Goal: Task Accomplishment & Management: Complete application form

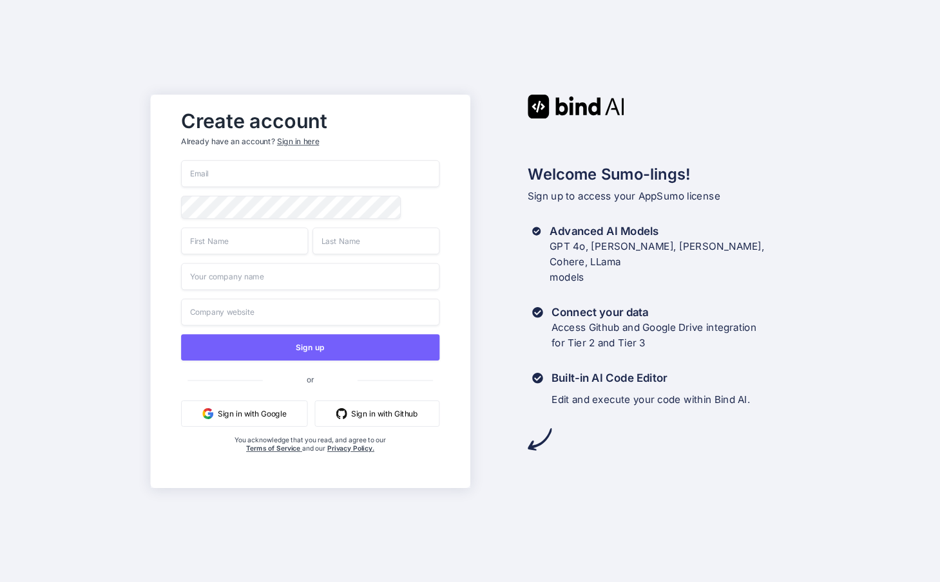
click at [227, 169] on input "email" at bounding box center [310, 173] width 258 height 27
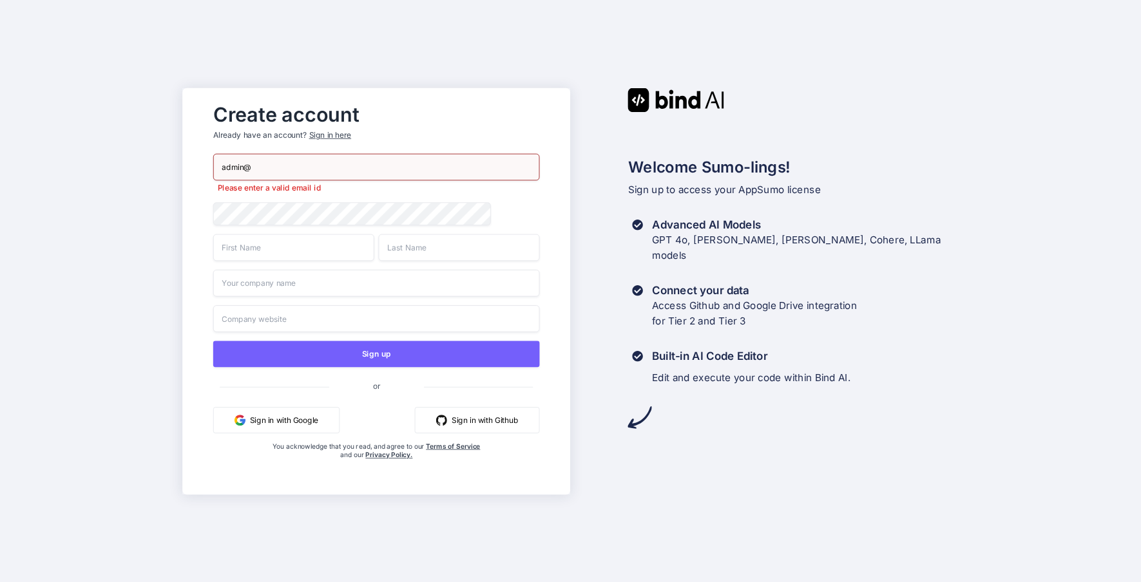
drag, startPoint x: 301, startPoint y: 171, endPoint x: 148, endPoint y: 155, distance: 154.2
click at [148, 155] on div "Create account Already have an account? Sign in here admin@ Please enter a vali…" at bounding box center [570, 291] width 1141 height 582
paste input "[EMAIL_ADDRESS][DOMAIN_NAME]"
type input "[EMAIL_ADDRESS][DOMAIN_NAME]"
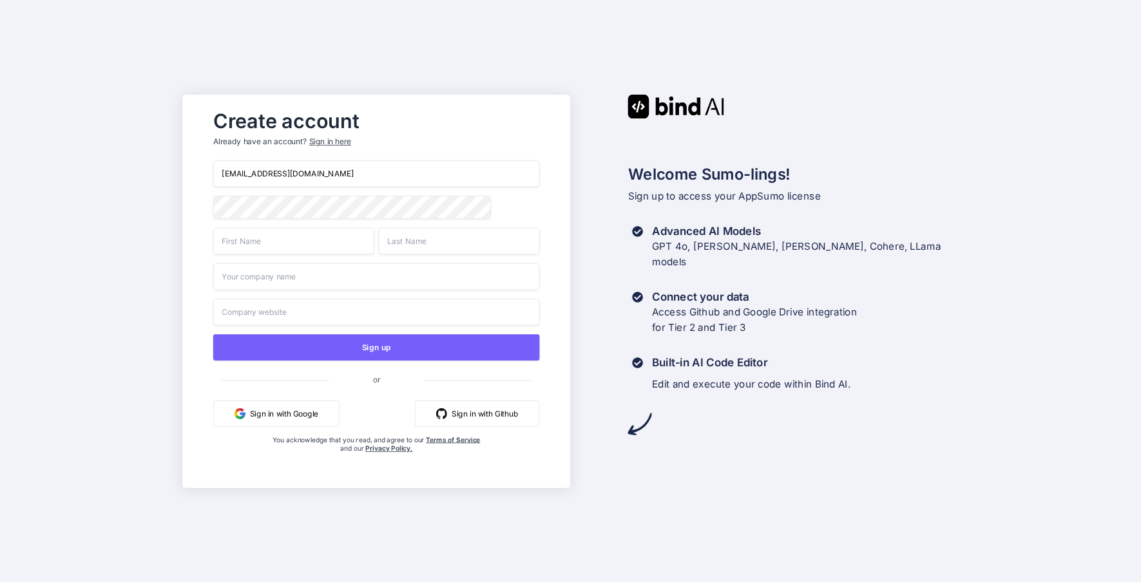
click at [276, 242] on input "text" at bounding box center [293, 240] width 161 height 27
type input "Abba"
click at [444, 244] on input "text" at bounding box center [459, 240] width 161 height 27
type input "House"
click at [408, 271] on input "text" at bounding box center [376, 276] width 327 height 27
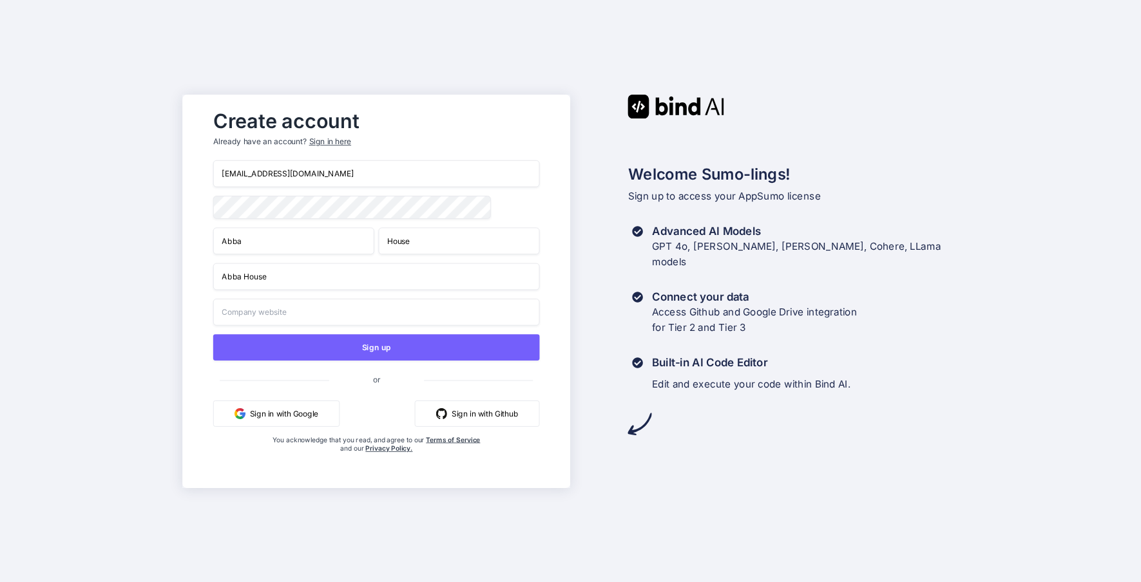
type input "Abba House"
click at [345, 312] on input "text" at bounding box center [376, 311] width 327 height 27
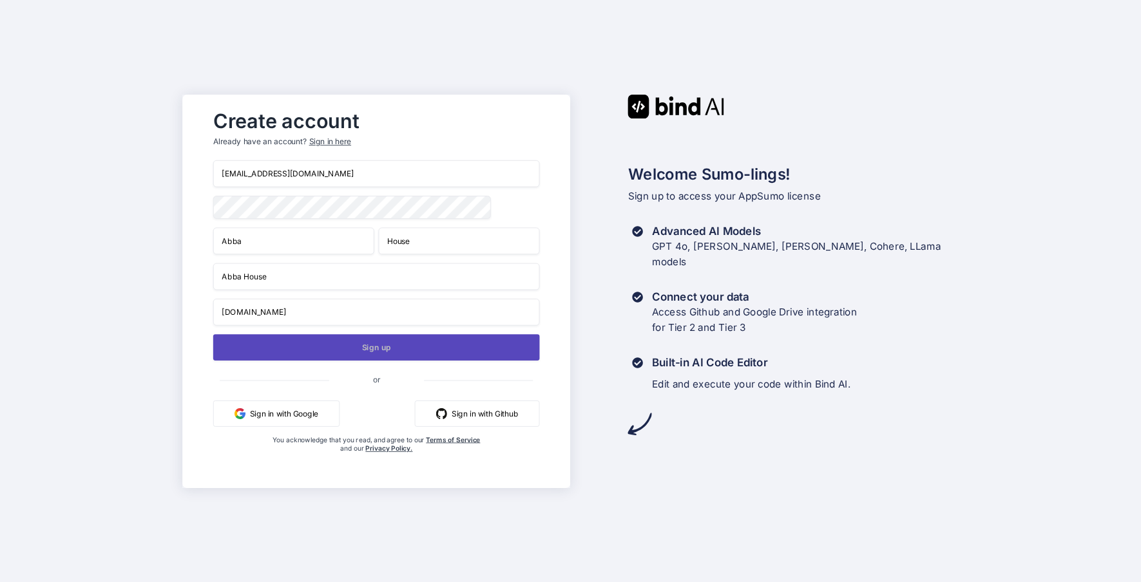
type input "www.abba-house.org"
click at [451, 354] on button "Sign up" at bounding box center [376, 347] width 327 height 26
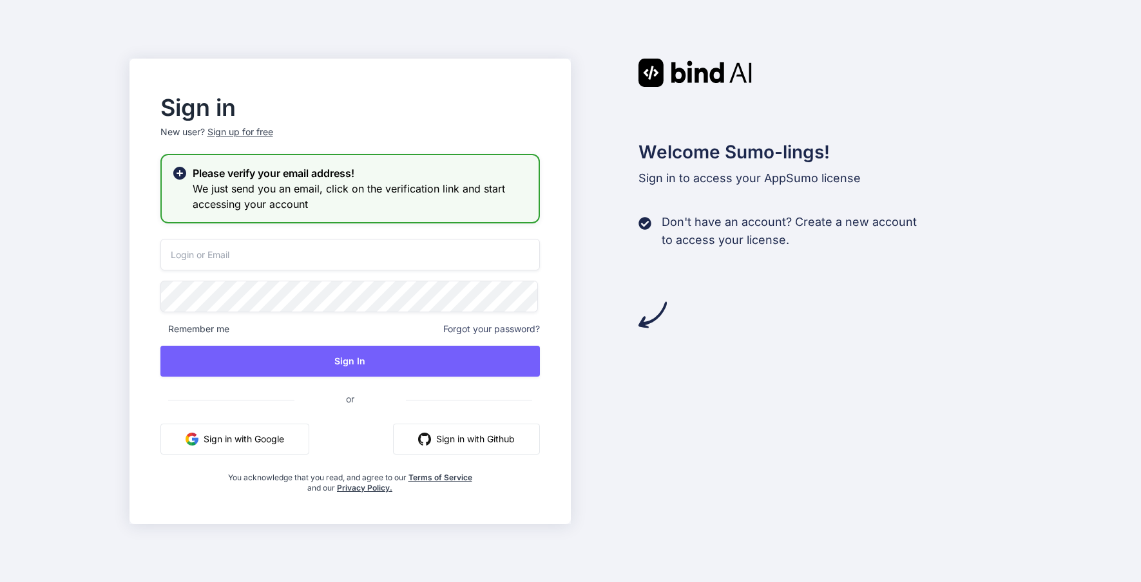
click at [422, 263] on input "email" at bounding box center [349, 255] width 379 height 32
type input "[EMAIL_ADDRESS][DOMAIN_NAME]"
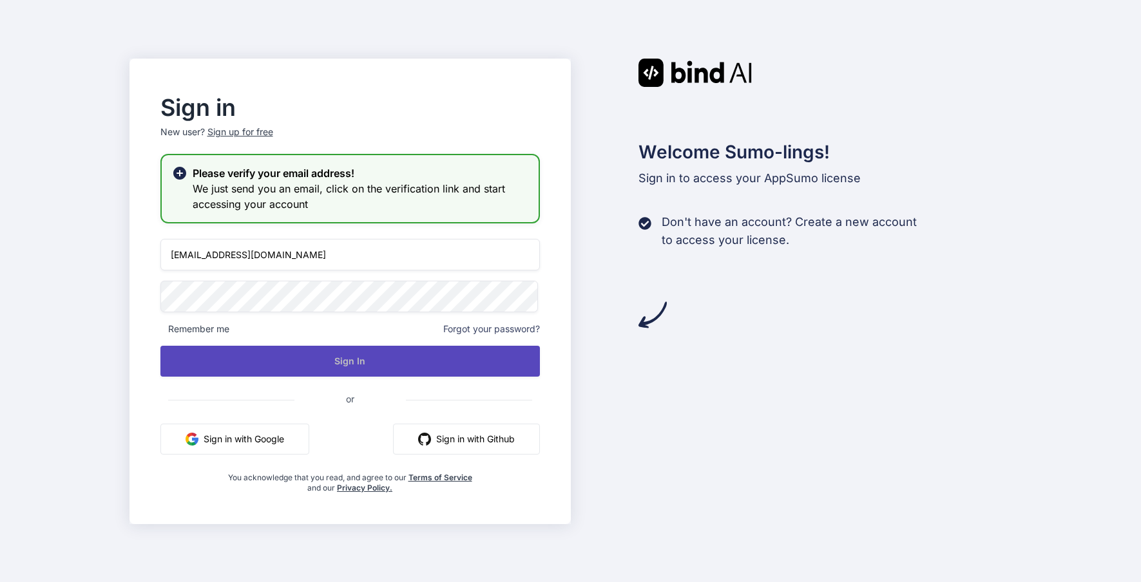
click at [475, 354] on button "Sign In" at bounding box center [349, 361] width 379 height 31
click at [450, 363] on button "Sign In" at bounding box center [349, 361] width 379 height 31
click at [475, 367] on button "Sign In" at bounding box center [349, 361] width 379 height 31
click at [378, 366] on button "Sign In" at bounding box center [349, 361] width 379 height 31
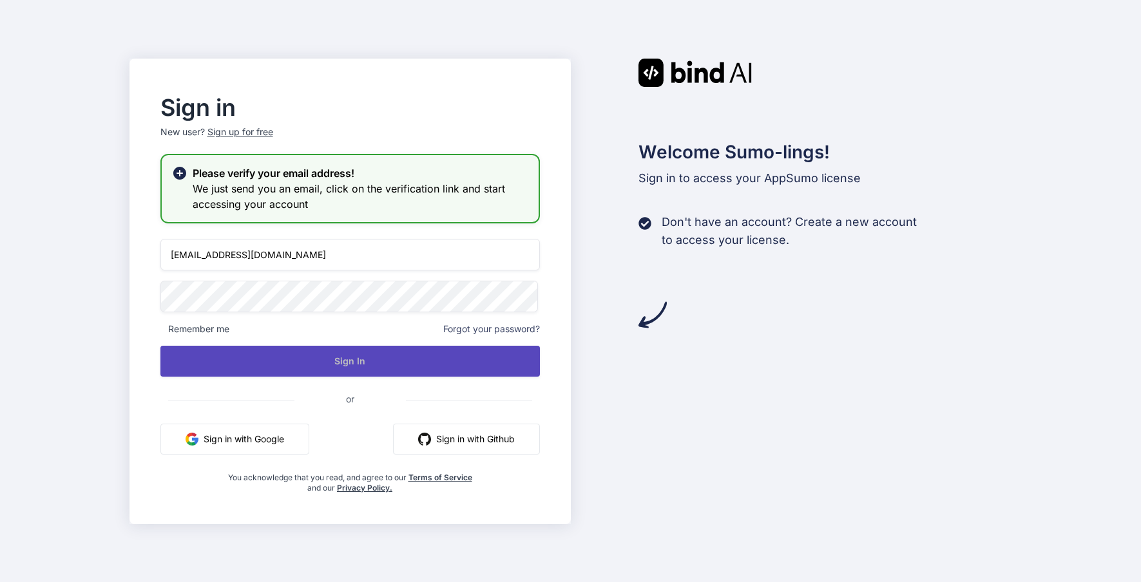
click at [378, 366] on button "Sign In" at bounding box center [349, 361] width 379 height 31
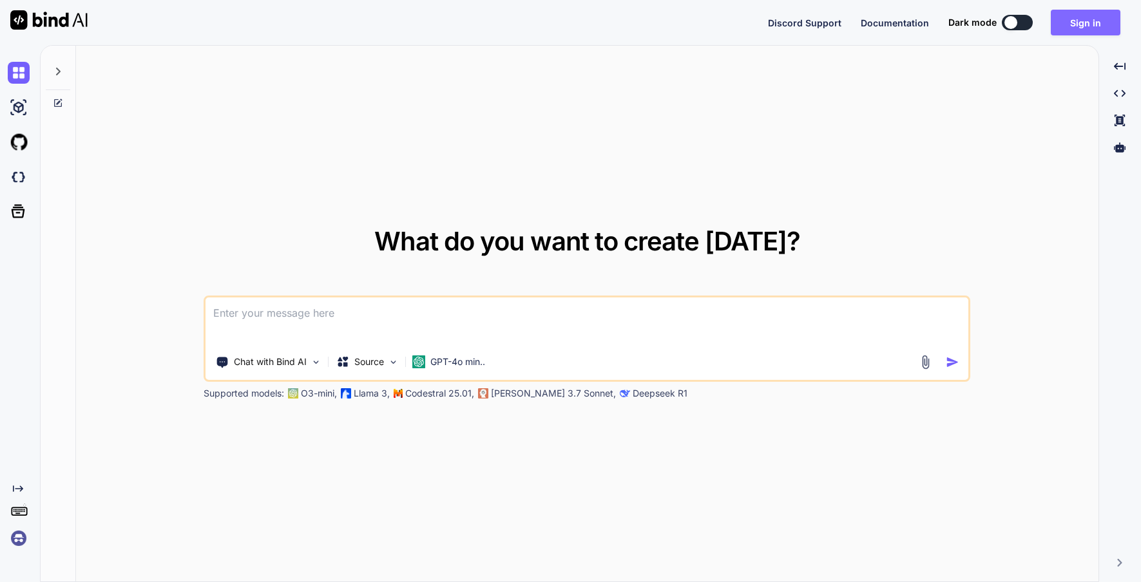
click at [1074, 16] on button "Sign in" at bounding box center [1085, 23] width 70 height 26
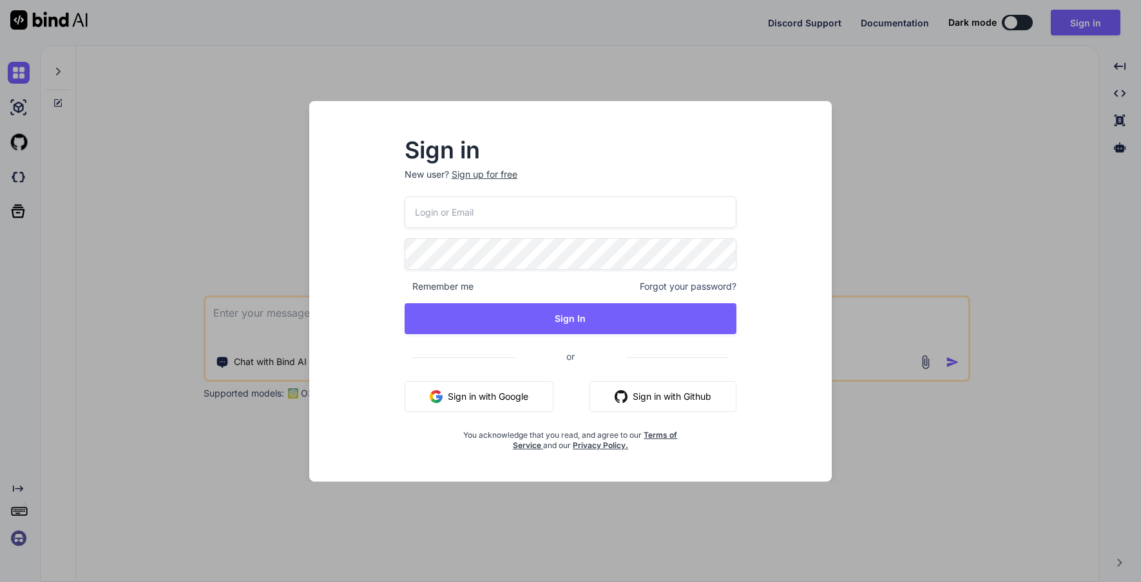
click at [638, 215] on input "email" at bounding box center [570, 212] width 332 height 32
type input "[EMAIL_ADDRESS][DOMAIN_NAME]"
click at [726, 258] on span at bounding box center [728, 251] width 15 height 26
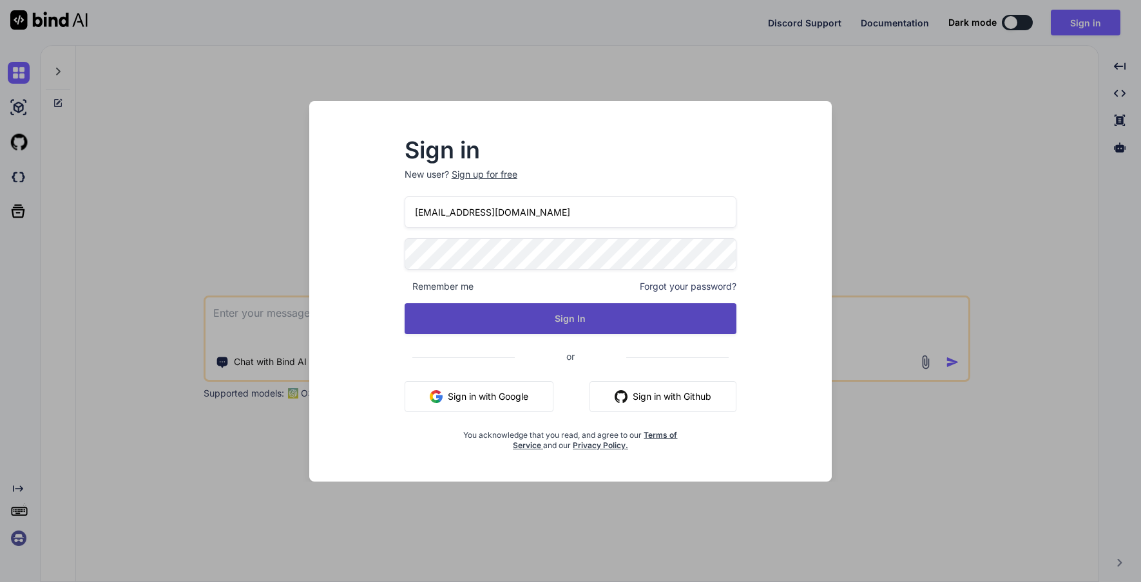
click at [596, 322] on button "Sign In" at bounding box center [570, 318] width 332 height 31
click at [575, 314] on button "Sign In" at bounding box center [570, 318] width 332 height 31
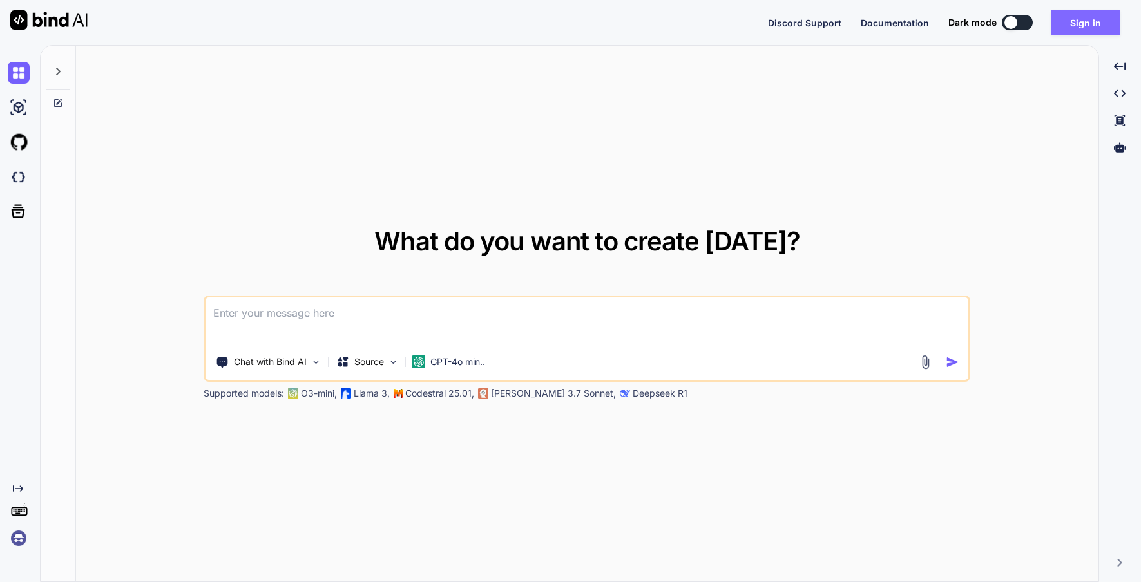
click at [1072, 25] on button "Sign in" at bounding box center [1085, 23] width 70 height 26
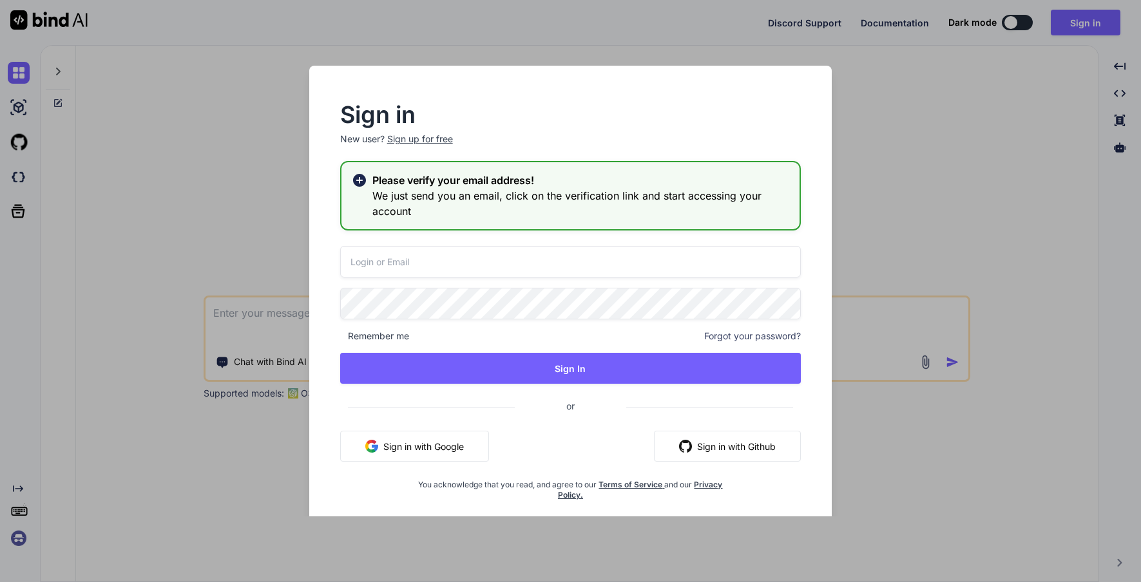
click at [527, 260] on input "email" at bounding box center [570, 262] width 461 height 32
type input "[EMAIL_ADDRESS][DOMAIN_NAME]"
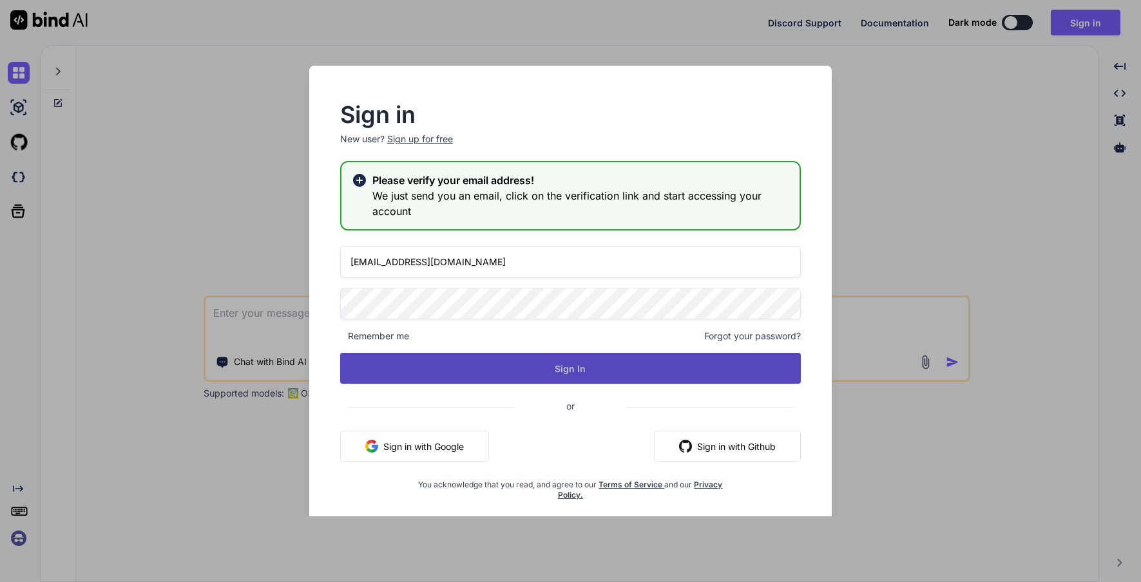
click at [679, 372] on button "Sign In" at bounding box center [570, 368] width 461 height 31
